Goal: Contribute content: Contribute content

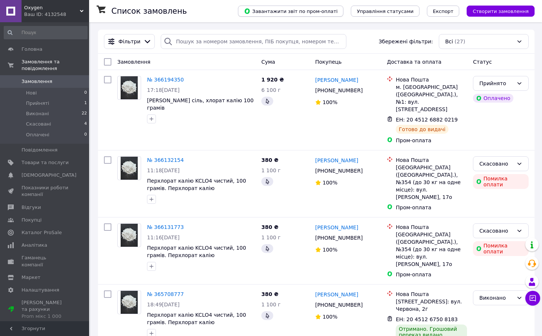
click at [326, 15] on button "Завантажити звіт по пром-оплаті" at bounding box center [290, 11] width 105 height 11
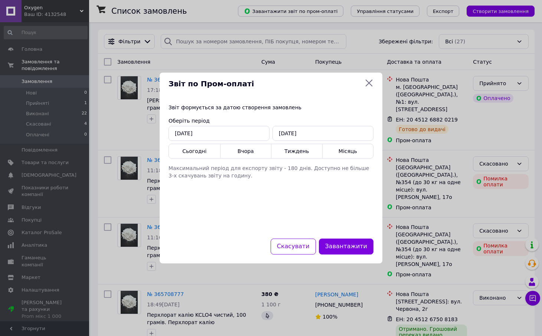
click at [366, 85] on icon at bounding box center [368, 83] width 9 height 9
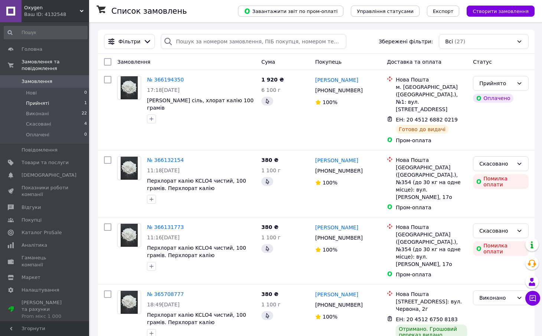
click at [44, 102] on span "Прийняті" at bounding box center [37, 103] width 23 height 7
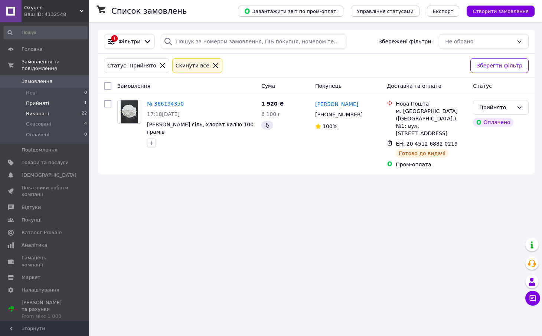
click at [46, 118] on li "Виконані 22" at bounding box center [45, 114] width 91 height 10
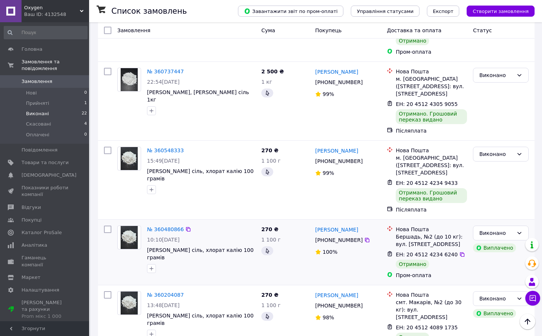
scroll to position [1361, 0]
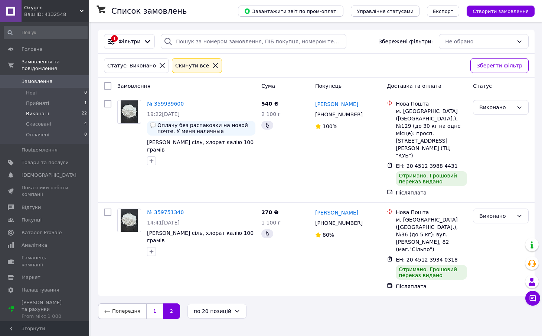
click at [152, 304] on link "1" at bounding box center [154, 312] width 17 height 16
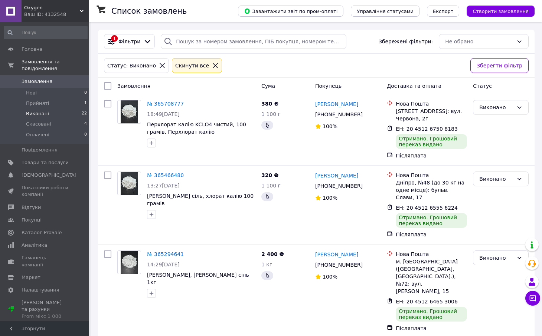
click at [365, 58] on div "Статус: [PERSON_NAME] все" at bounding box center [283, 66] width 363 height 18
click at [358, 66] on div "Статус: [PERSON_NAME] все" at bounding box center [283, 66] width 363 height 18
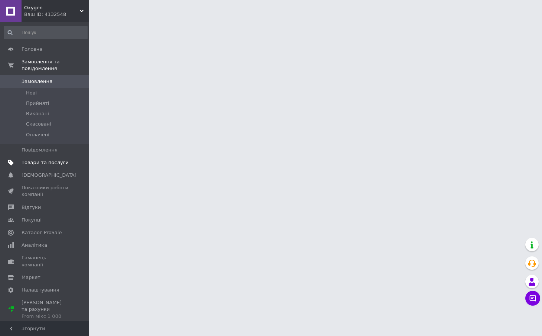
click at [55, 161] on span "Товари та послуги" at bounding box center [45, 163] width 47 height 7
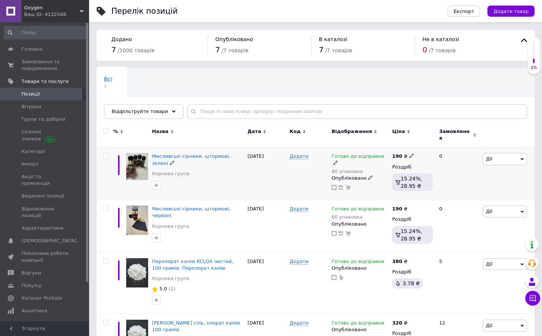
scroll to position [30, 0]
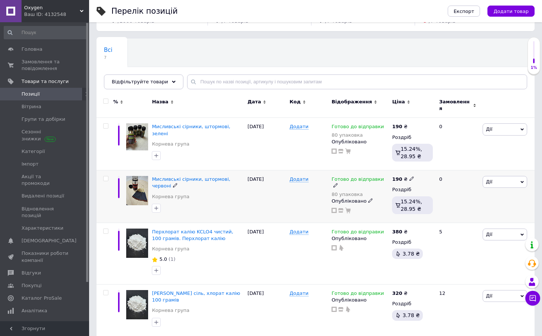
click at [338, 183] on icon at bounding box center [335, 185] width 4 height 4
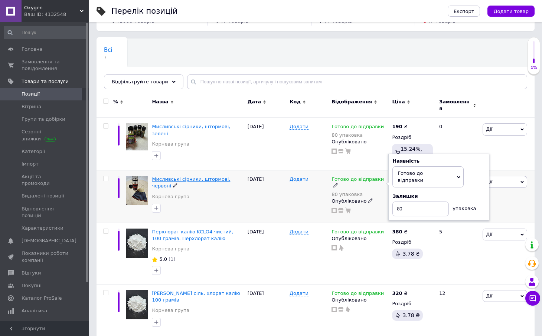
click at [228, 177] on span "Мисливські сірники, штормові, червоні" at bounding box center [191, 183] width 78 height 12
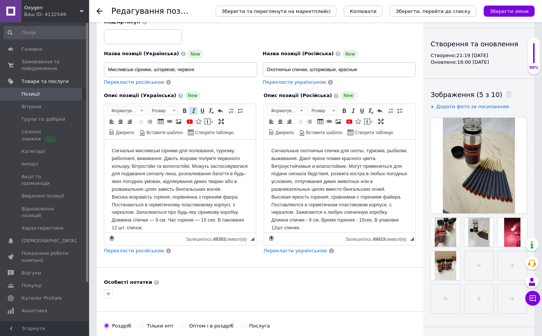
scroll to position [67, 0]
click at [349, 122] on span at bounding box center [349, 122] width 6 height 6
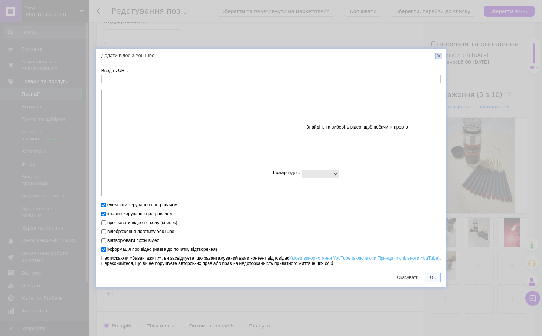
click at [439, 56] on link "X" at bounding box center [438, 56] width 7 height 7
click at [145, 80] on input "Введіть URL:" at bounding box center [270, 79] width 339 height 8
paste input "https://youtube.com/shorts/YdoJSGvvG9s"
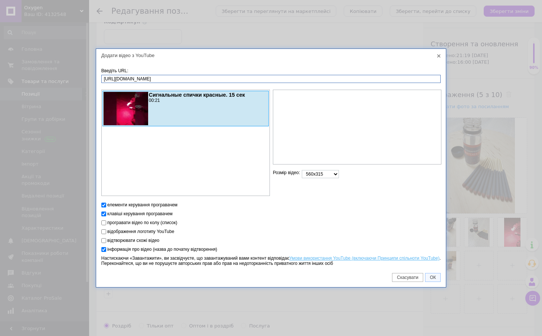
type input "https://youtube.com/shorts/YdoJSGvvG9s"
select select "1280x720"
click at [433, 278] on span "ОК" at bounding box center [432, 277] width 15 height 5
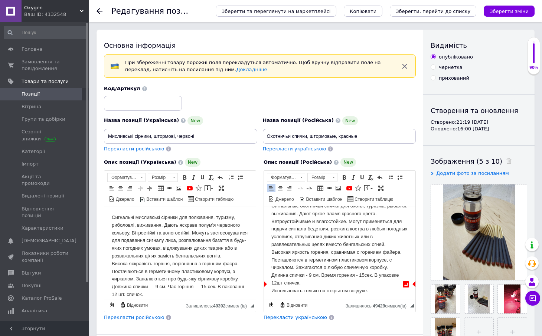
scroll to position [11, 0]
click at [386, 292] on html "↵ Сигнальные охотничьи спички для охоты, туризма, рыбалки, выживания. Дают ярко…" at bounding box center [339, 250] width 151 height 108
click at [351, 189] on span at bounding box center [349, 188] width 6 height 6
select select
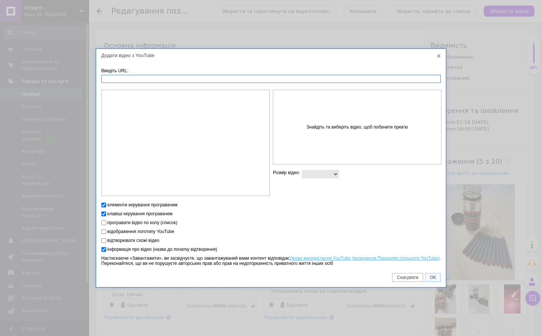
click at [214, 81] on input "Введіть URL:" at bounding box center [270, 79] width 339 height 8
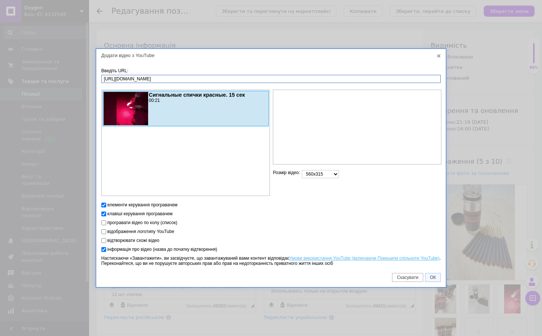
type input "https://youtube.com/shorts/YdoJSGvvG9s"
select select "640x360"
click at [434, 277] on span "ОК" at bounding box center [432, 277] width 15 height 5
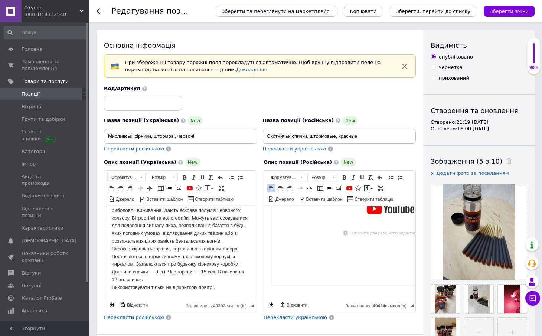
scroll to position [19, 0]
click at [232, 290] on div "Використовувати тільки на відкритому повітрі." at bounding box center [180, 288] width 137 height 8
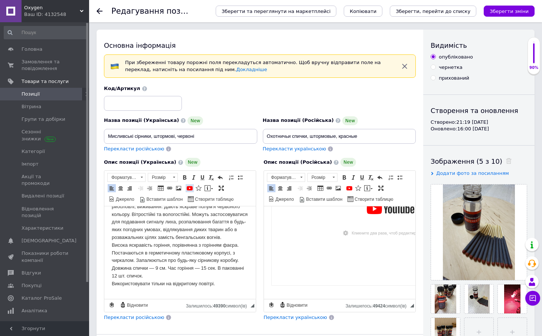
click at [190, 188] on span at bounding box center [190, 188] width 6 height 6
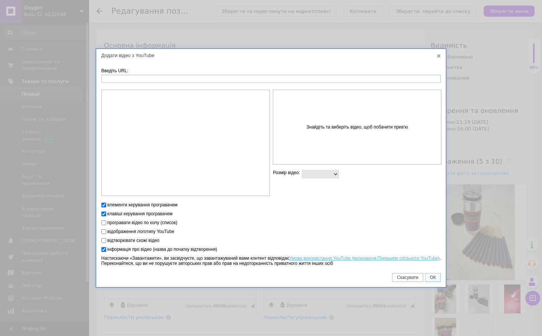
click at [165, 78] on input "Введіть URL:" at bounding box center [270, 79] width 339 height 8
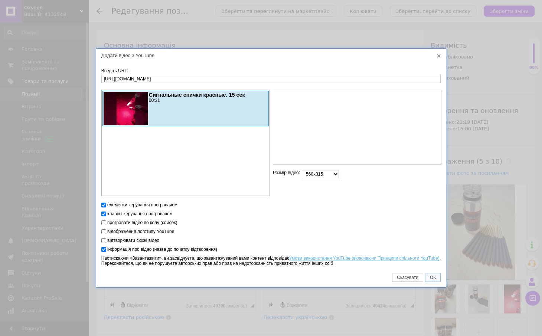
type input "https://youtube.com/shorts/YdoJSGvvG9s"
select select "640x360"
click at [431, 279] on span "ОК" at bounding box center [432, 277] width 15 height 5
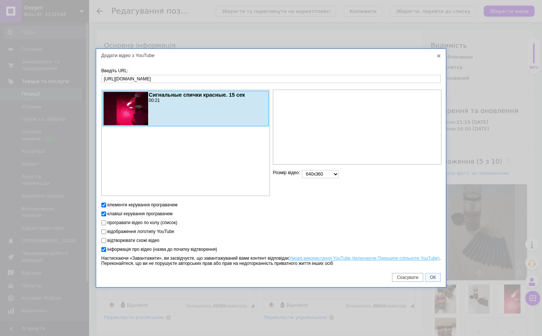
scroll to position [154, 0]
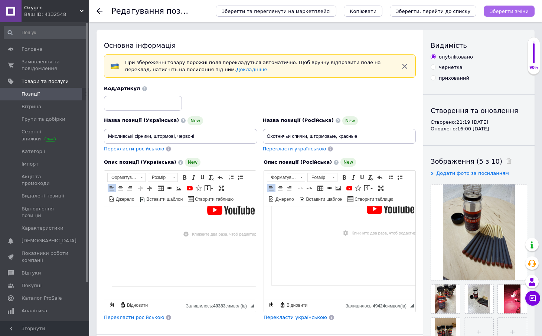
click at [502, 12] on icon "Зберегти зміни" at bounding box center [508, 12] width 39 height 6
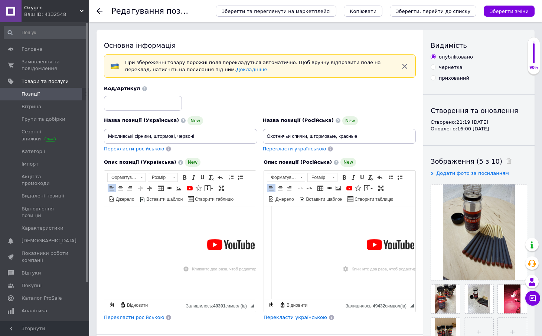
scroll to position [0, 0]
click at [48, 94] on span "Позиції" at bounding box center [45, 94] width 47 height 7
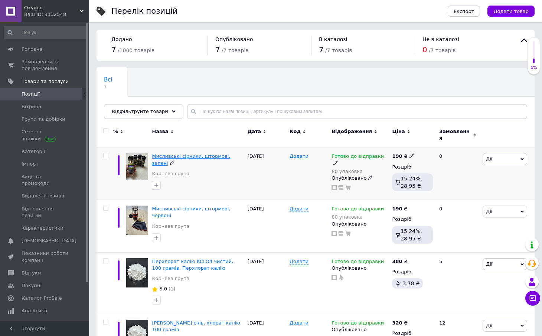
click at [230, 154] on span "Мисливські сірники, штормові, зелені" at bounding box center [191, 160] width 78 height 12
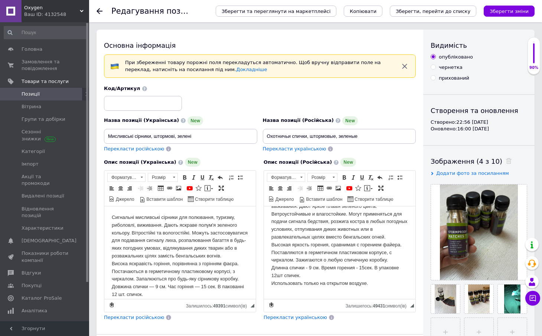
scroll to position [19, 0]
click at [389, 281] on div "Использовать только на открытом воздухе." at bounding box center [339, 284] width 137 height 8
click at [348, 187] on span at bounding box center [349, 188] width 6 height 6
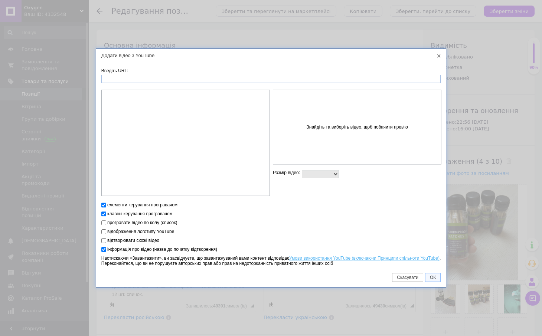
click at [262, 79] on input "Введіть URL:" at bounding box center [270, 79] width 339 height 8
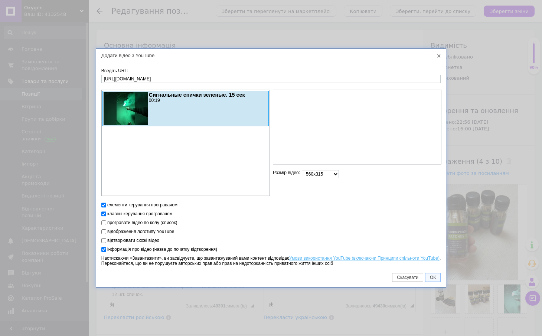
type input "https://youtube.com/shorts/eABLoR3jxYw"
select select "640x360"
click at [436, 278] on span "ОК" at bounding box center [432, 277] width 15 height 5
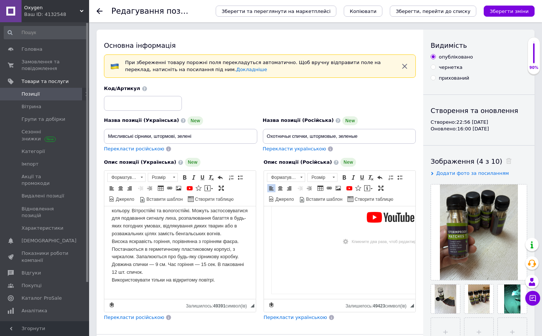
scroll to position [26, 0]
click at [233, 282] on div "Використовувати тільки на відкритому повітрі." at bounding box center [180, 281] width 137 height 8
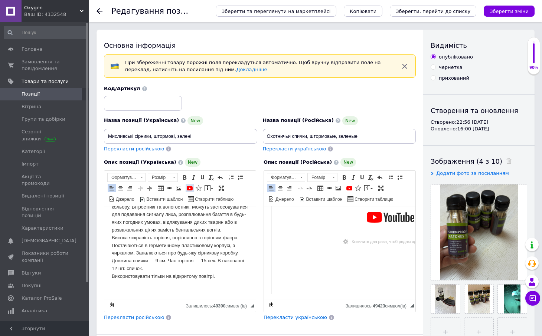
click at [192, 188] on span at bounding box center [190, 188] width 6 height 6
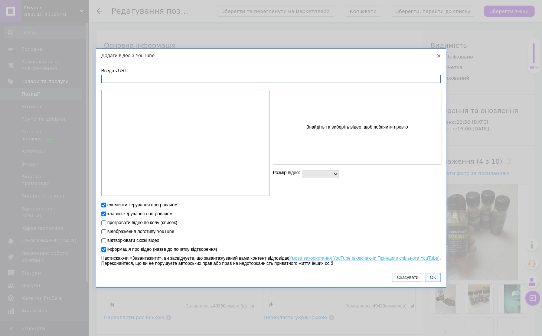
click at [184, 79] on input "Введіть URL:" at bounding box center [270, 79] width 339 height 8
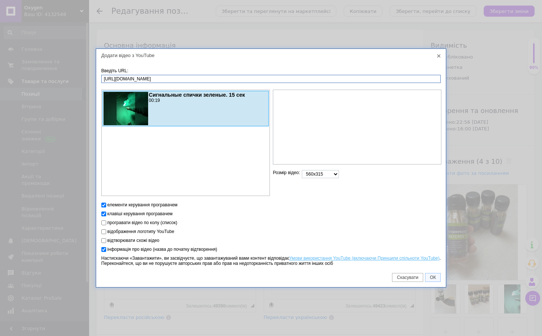
type input "https://youtube.com/shorts/eABLoR3jxYw"
select select "640x360"
click at [435, 280] on link "ОК" at bounding box center [433, 277] width 16 height 9
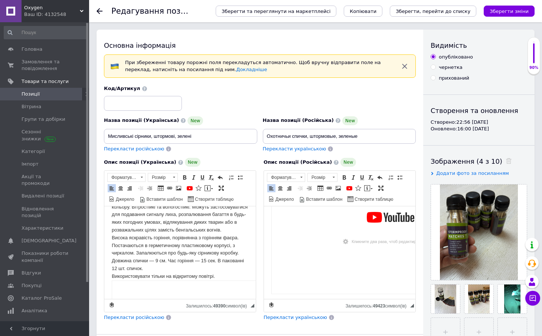
scroll to position [154, 0]
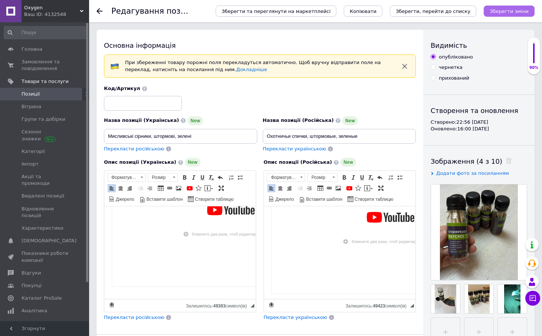
click at [514, 11] on icon "Зберегти зміни" at bounding box center [508, 12] width 39 height 6
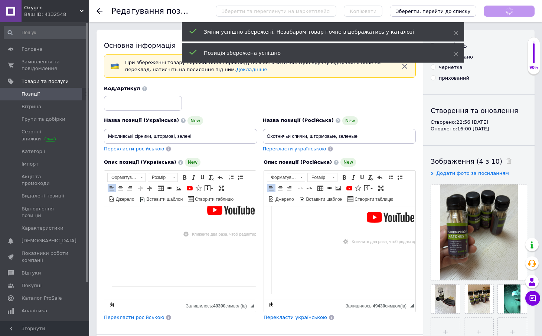
scroll to position [124, 0]
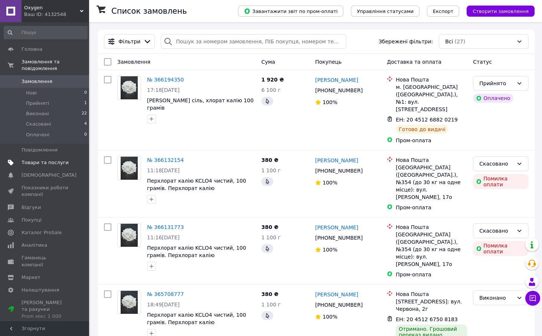
click at [40, 163] on span "Товари та послуги" at bounding box center [45, 163] width 47 height 7
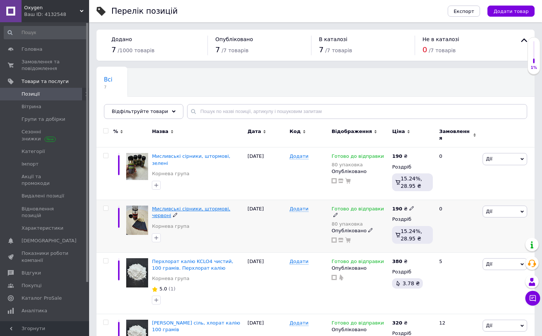
click at [191, 206] on span "Мисливські сірники, штормові, червоні" at bounding box center [191, 212] width 78 height 12
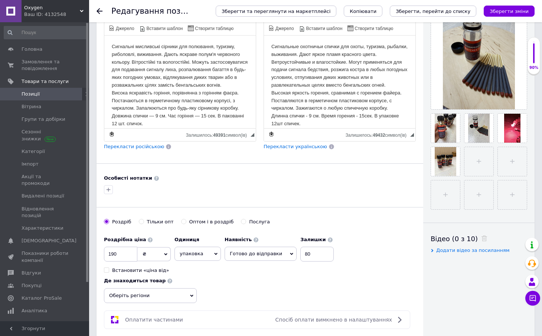
scroll to position [168, 0]
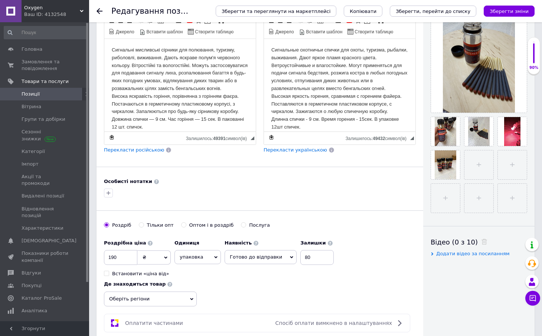
click at [459, 254] on span "Додати відео за посиланням" at bounding box center [472, 254] width 73 height 6
click at [467, 266] on input "text" at bounding box center [468, 268] width 76 height 15
paste input "https://youtube.com/shorts/YdoJSGvvG9s"
type input "https://youtube.com/shorts/YdoJSGvvG9s"
click at [519, 271] on button at bounding box center [517, 268] width 20 height 15
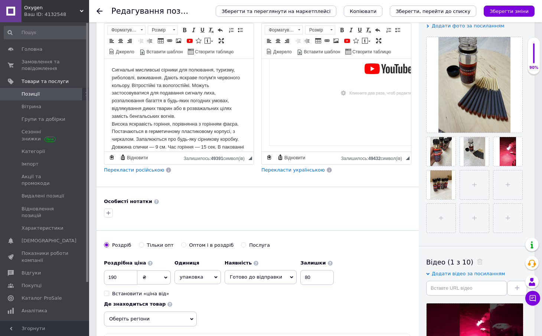
scroll to position [119, 0]
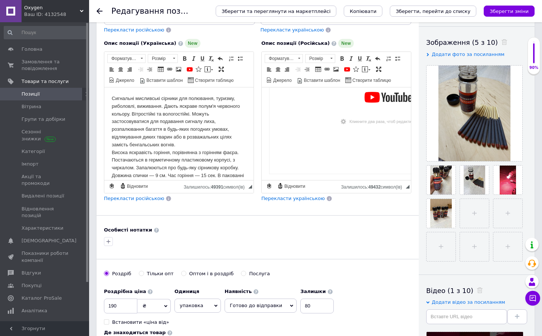
click at [361, 175] on html "Сигнальные охотничьи спички для охоты, туризма, рыбалки, выживания. Дают яркое …" at bounding box center [336, 62] width 149 height 244
click at [337, 177] on html "Сигнальные охотничьи спички для охоты, туризма, рыбалки, выживания. Дают яркое …" at bounding box center [336, 62] width 149 height 244
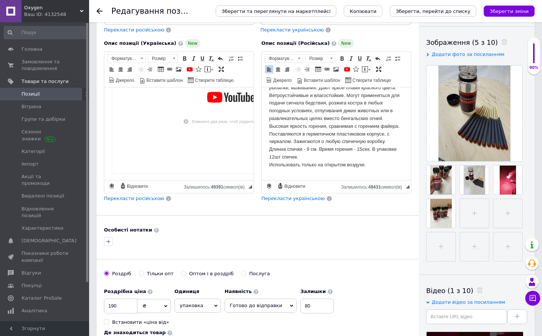
scroll to position [155, 0]
click at [184, 173] on html "Сигнальні мисливські сірники для полювання, туризму, риболовлі, виживання. Дают…" at bounding box center [178, 58] width 149 height 252
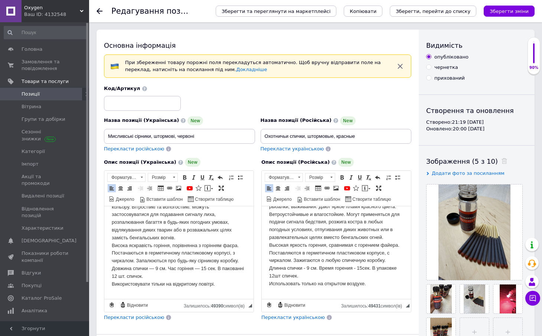
scroll to position [0, 0]
click at [513, 11] on icon "Зберегти зміни" at bounding box center [508, 12] width 39 height 6
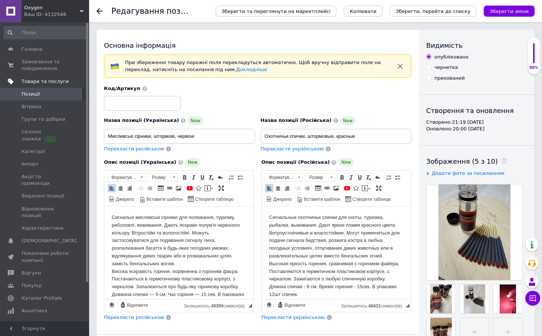
click at [40, 84] on span "Товари та послуги" at bounding box center [45, 81] width 47 height 7
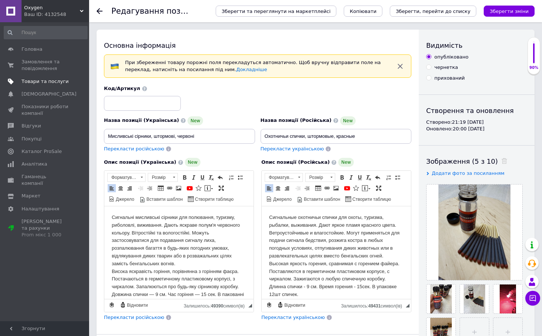
click at [40, 81] on span "Товари та послуги" at bounding box center [45, 81] width 47 height 7
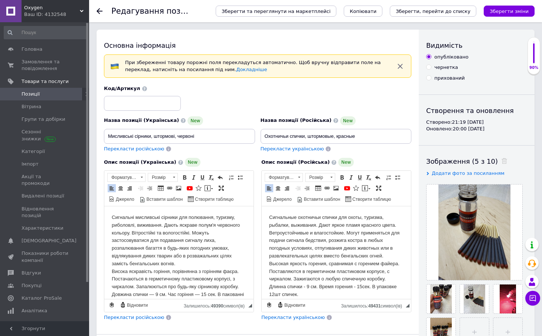
click at [39, 94] on span "Позиції" at bounding box center [45, 94] width 47 height 7
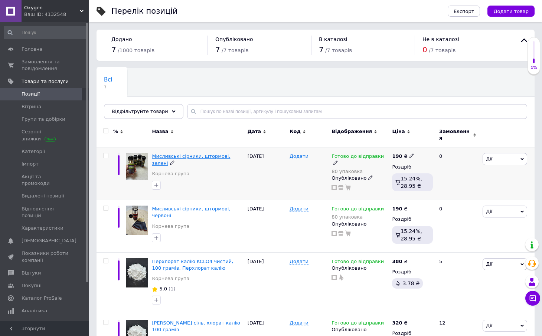
click at [210, 154] on span "Мисливські сірники, штормові, зелені" at bounding box center [191, 160] width 78 height 12
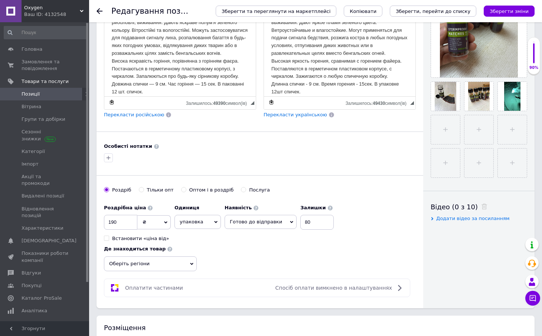
scroll to position [278, 0]
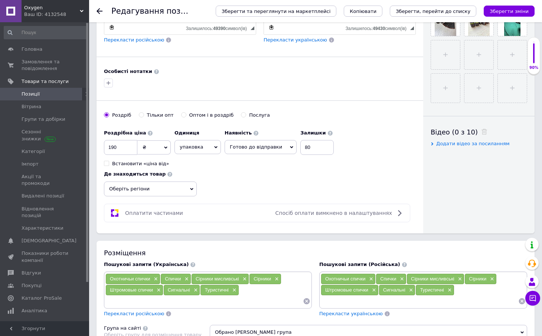
click at [460, 143] on span "Додати відео за посиланням" at bounding box center [472, 144] width 73 height 6
click at [473, 160] on input "text" at bounding box center [468, 158] width 76 height 15
paste input "https://youtube.com/shorts/eABLoR3jxYw"
type input "https://youtube.com/shorts/eABLoR3jxYw"
click at [515, 157] on icon at bounding box center [517, 158] width 4 height 4
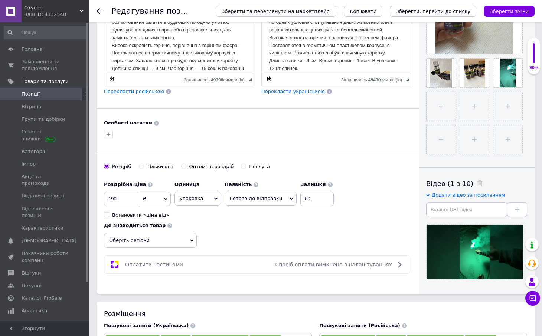
scroll to position [171, 0]
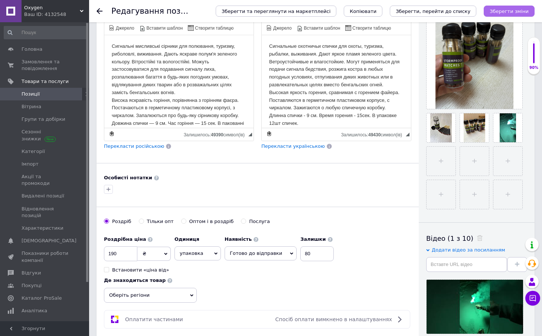
click at [522, 10] on icon "Зберегти зміни" at bounding box center [508, 12] width 39 height 6
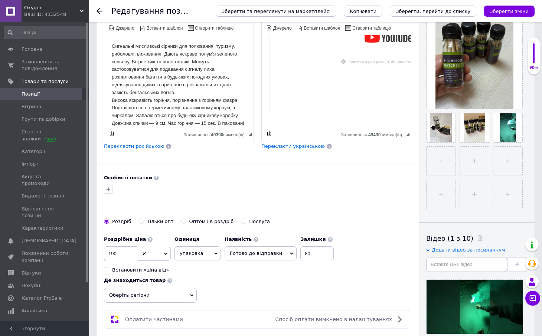
scroll to position [155, 0]
click at [334, 117] on div "Редактор, CD738298-A4C6-4E4A-ABF9-B7EC84DDDF30" at bounding box center [336, 121] width 134 height 8
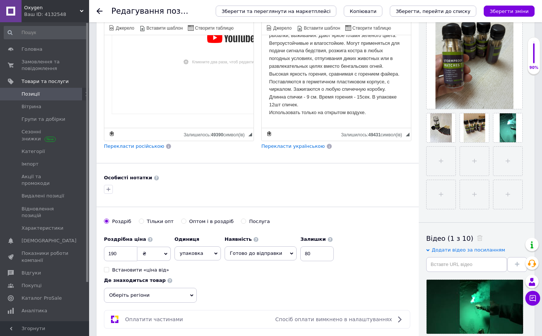
scroll to position [162, 0]
click at [220, 120] on div "Редактор, 65A80A73-A213-4231-AAD5-58CAA64CC91C" at bounding box center [179, 121] width 134 height 8
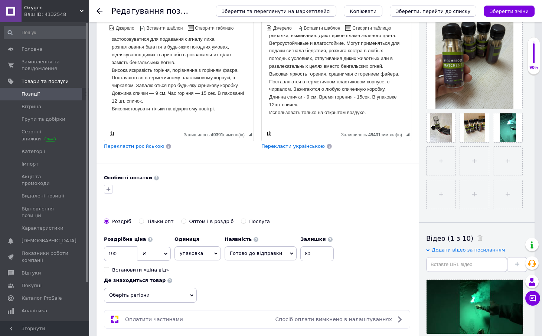
scroll to position [26, 0]
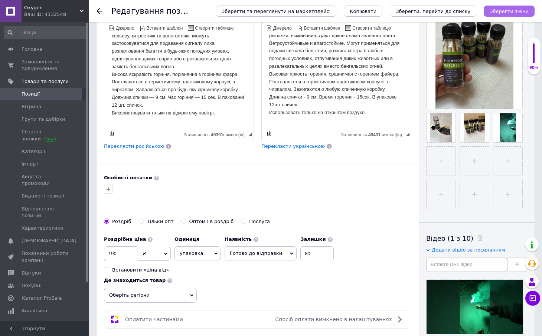
click at [517, 11] on icon "Зберегти зміни" at bounding box center [508, 12] width 39 height 6
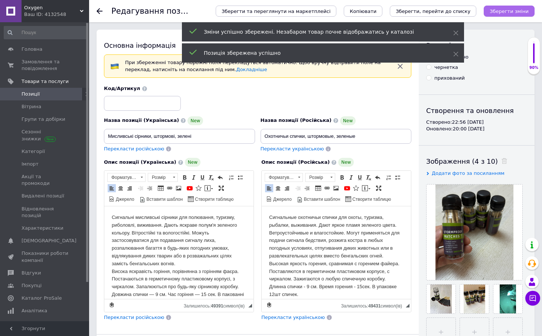
scroll to position [0, 0]
